Goal: Information Seeking & Learning: Learn about a topic

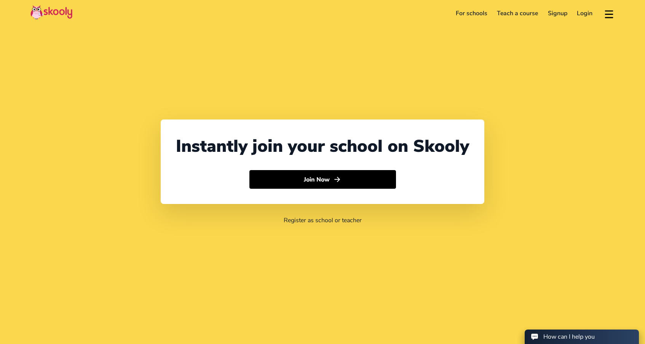
select select "65"
select select "Singapore"
select select "[GEOGRAPHIC_DATA]/[GEOGRAPHIC_DATA]"
click at [469, 14] on link "For schools" at bounding box center [472, 13] width 42 height 12
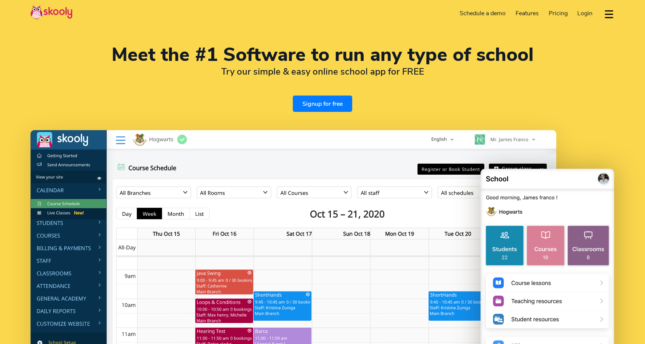
select select "en"
select select "65"
select select "Singapore"
select select "[GEOGRAPHIC_DATA]/[GEOGRAPHIC_DATA]"
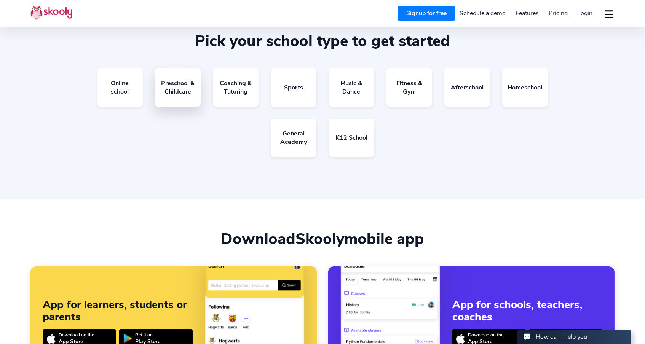
scroll to position [1479, 0]
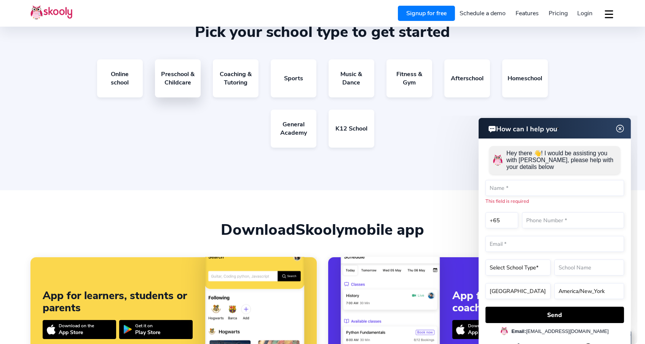
click at [172, 75] on link "Preschool & Childcare" at bounding box center [178, 78] width 46 height 38
click at [225, 66] on link "Coaching & Tutoring" at bounding box center [236, 78] width 46 height 38
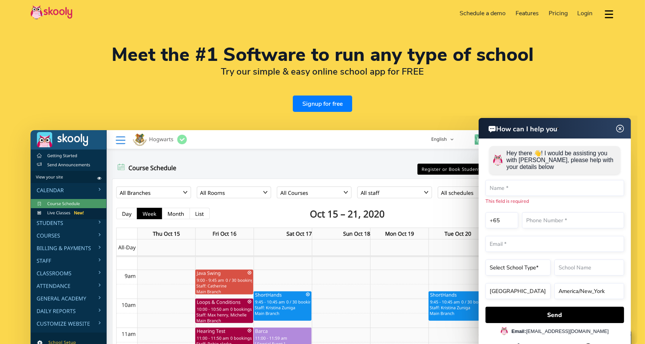
scroll to position [0, 0]
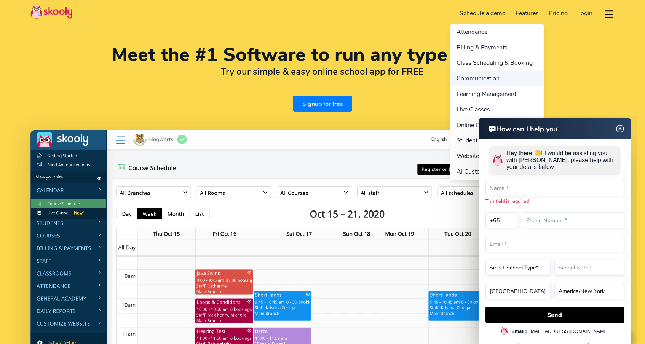
click at [483, 78] on link "Communication" at bounding box center [497, 79] width 93 height 16
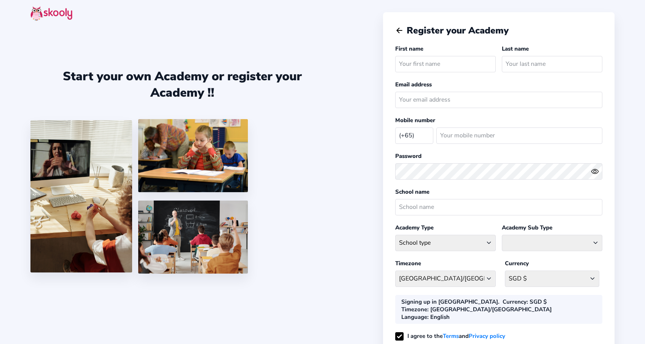
select select "SG"
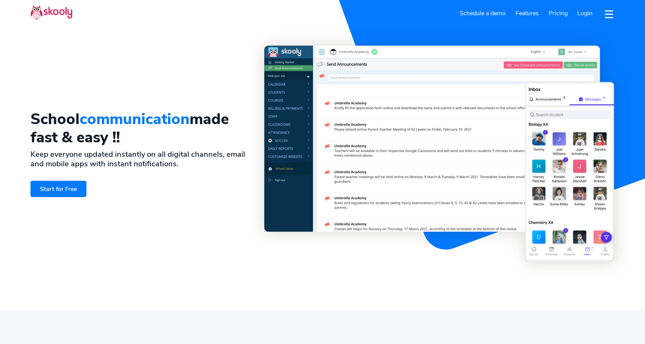
select select "en"
select select "65"
select select "Singapore"
select select "[GEOGRAPHIC_DATA]/[GEOGRAPHIC_DATA]"
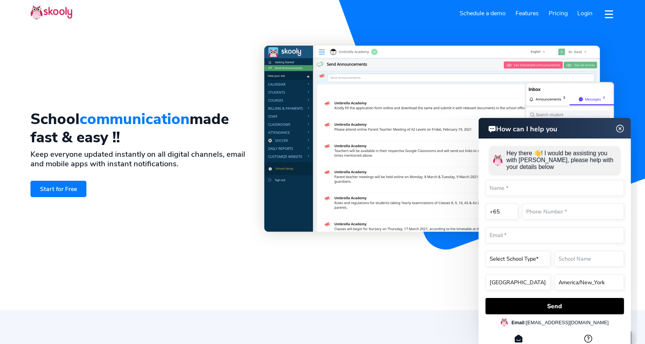
click at [620, 129] on img at bounding box center [620, 128] width 10 height 14
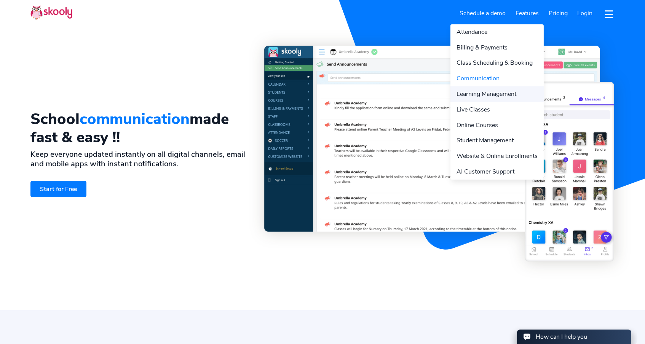
click at [470, 96] on link "Learning Management" at bounding box center [497, 94] width 93 height 16
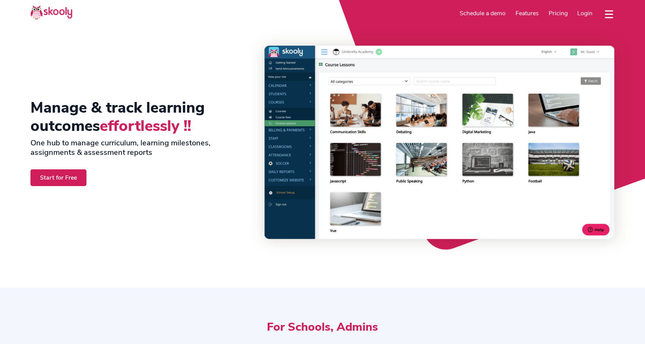
select select "en"
select select "65"
select select "[GEOGRAPHIC_DATA]"
select select "[GEOGRAPHIC_DATA]/[GEOGRAPHIC_DATA]"
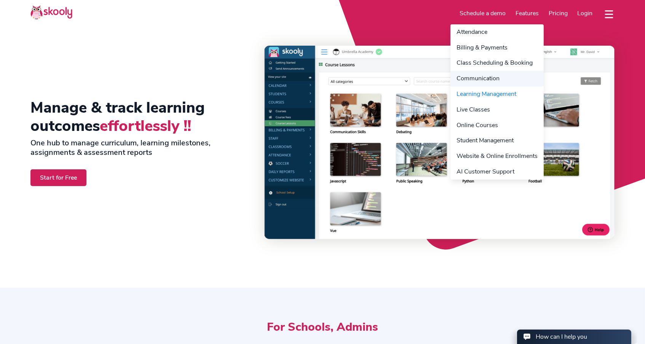
click at [477, 80] on link "Communication" at bounding box center [497, 79] width 93 height 16
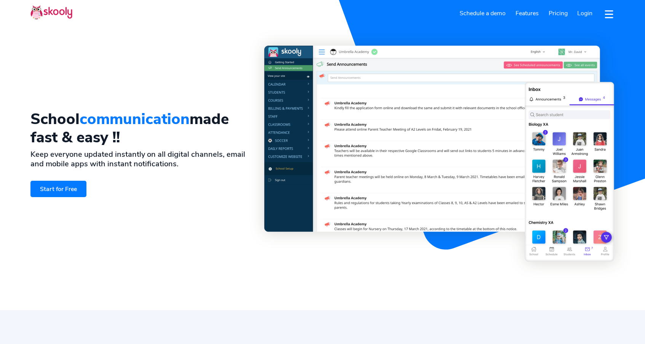
select select "en"
select select "65"
select select "[GEOGRAPHIC_DATA]"
select select "[GEOGRAPHIC_DATA]/[GEOGRAPHIC_DATA]"
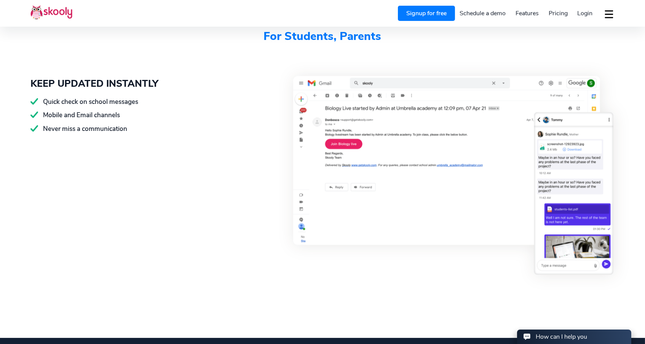
scroll to position [1669, 0]
